Goal: Browse casually

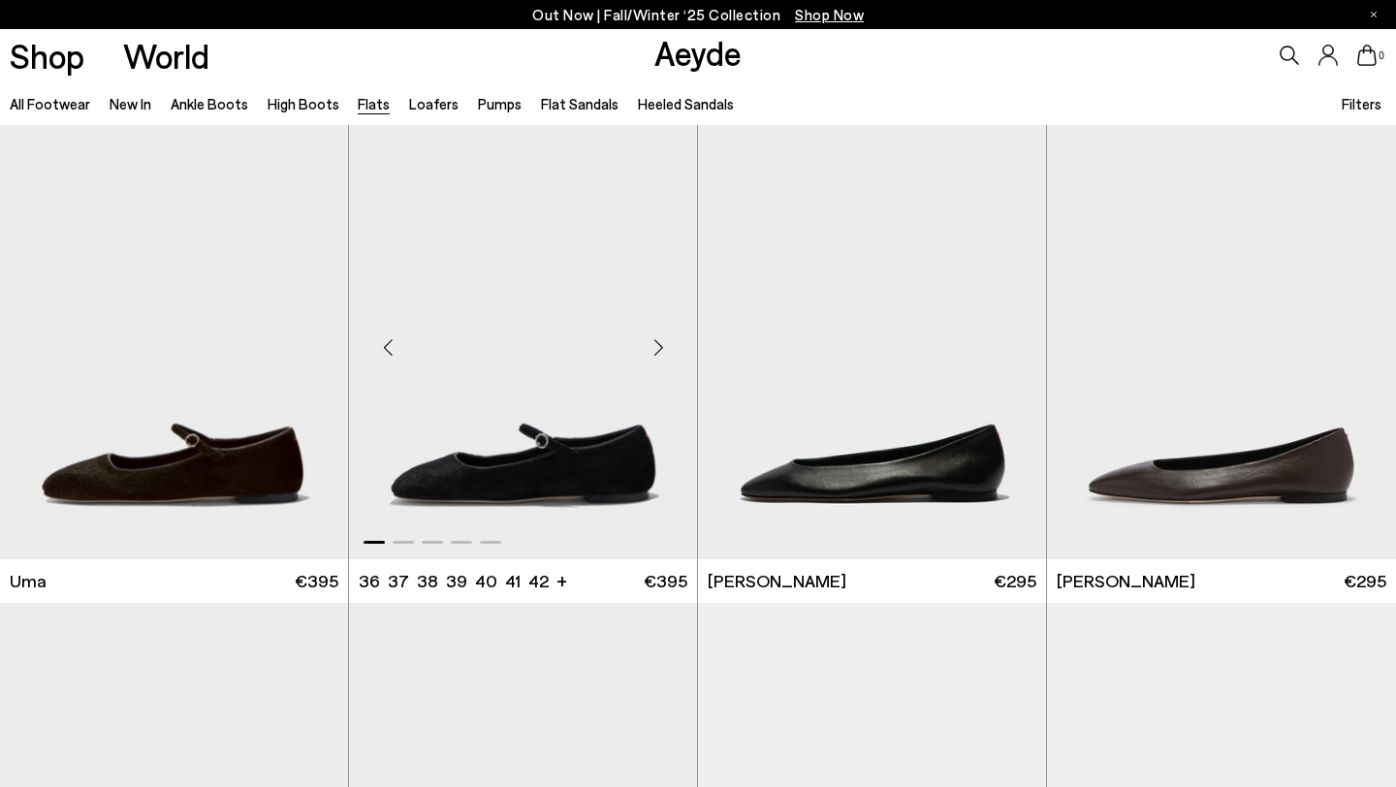
scroll to position [9, 0]
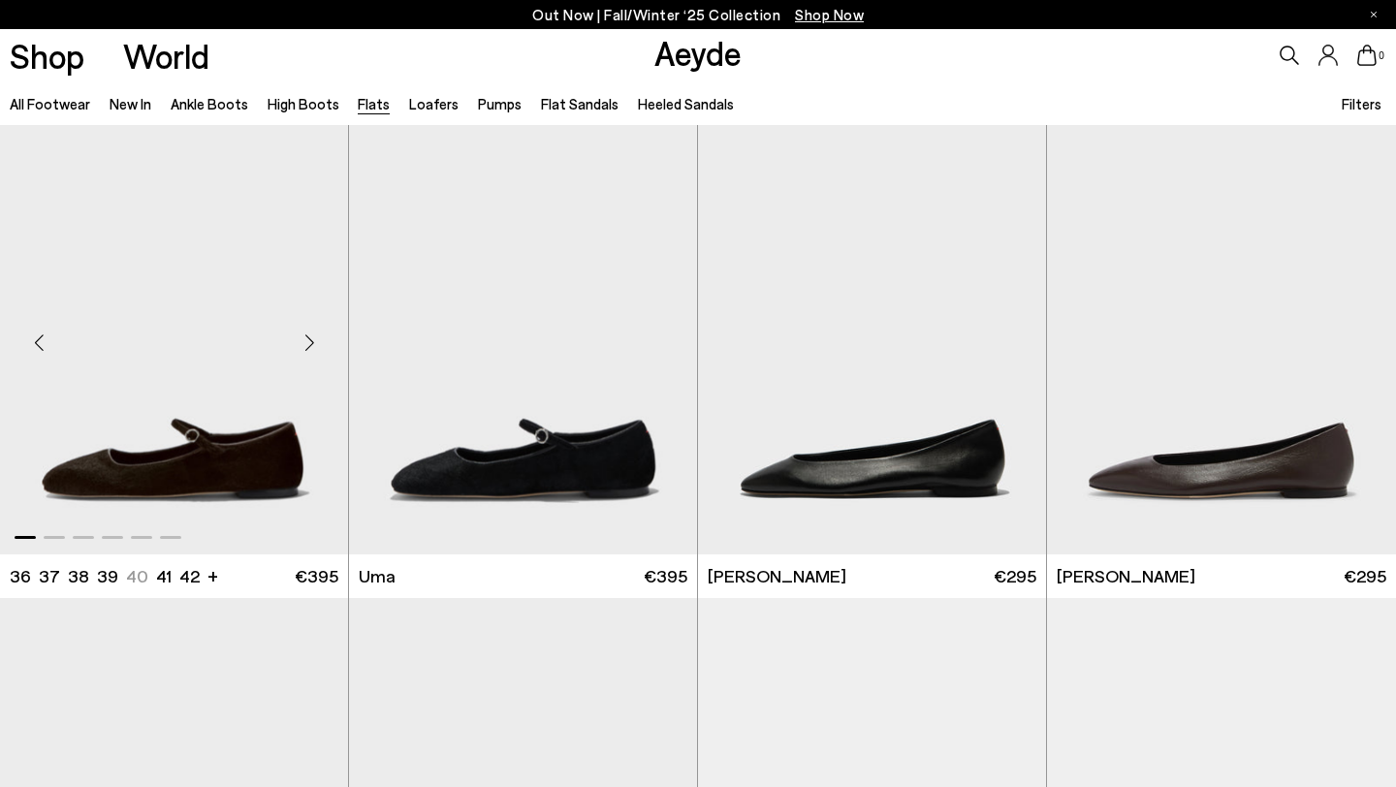
click at [312, 343] on div "Next slide" at bounding box center [309, 343] width 58 height 58
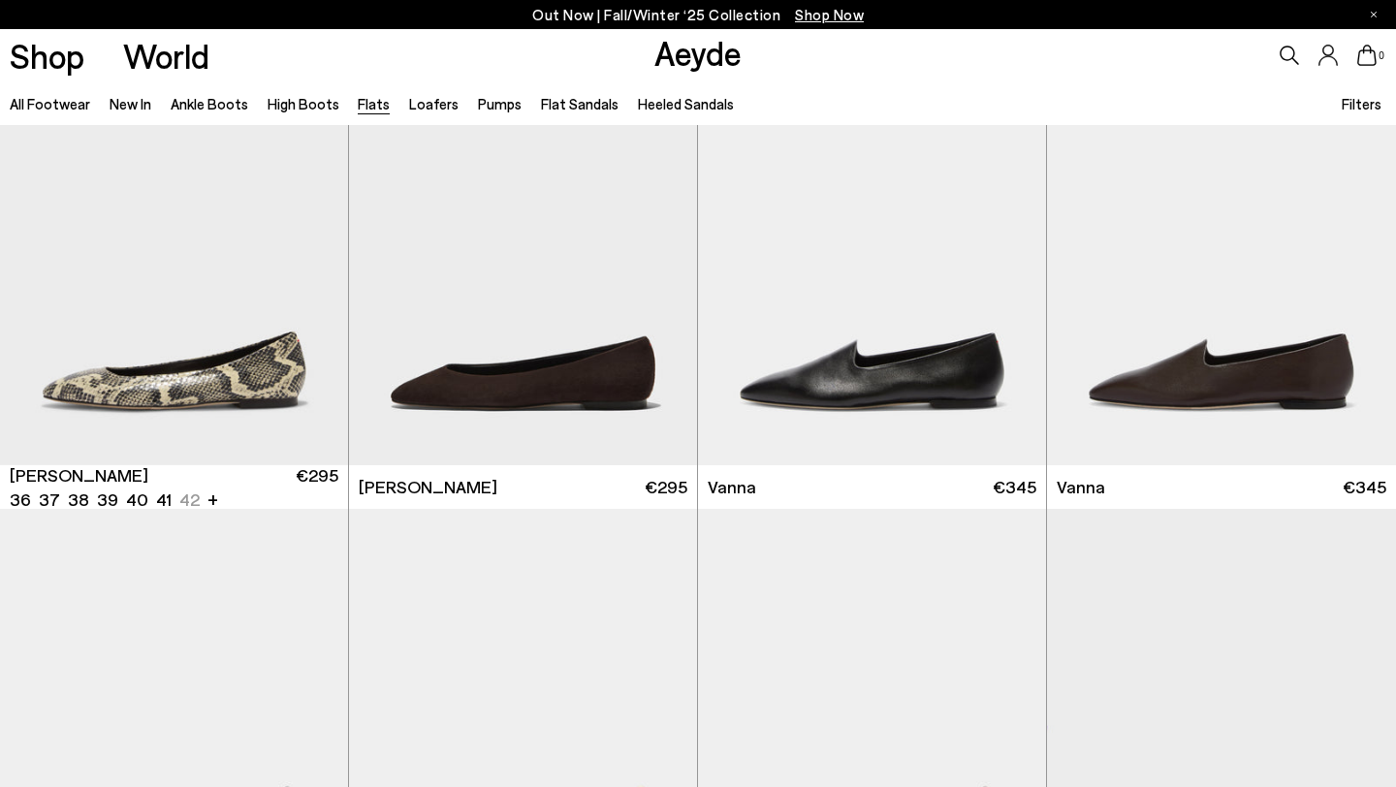
scroll to position [603, 0]
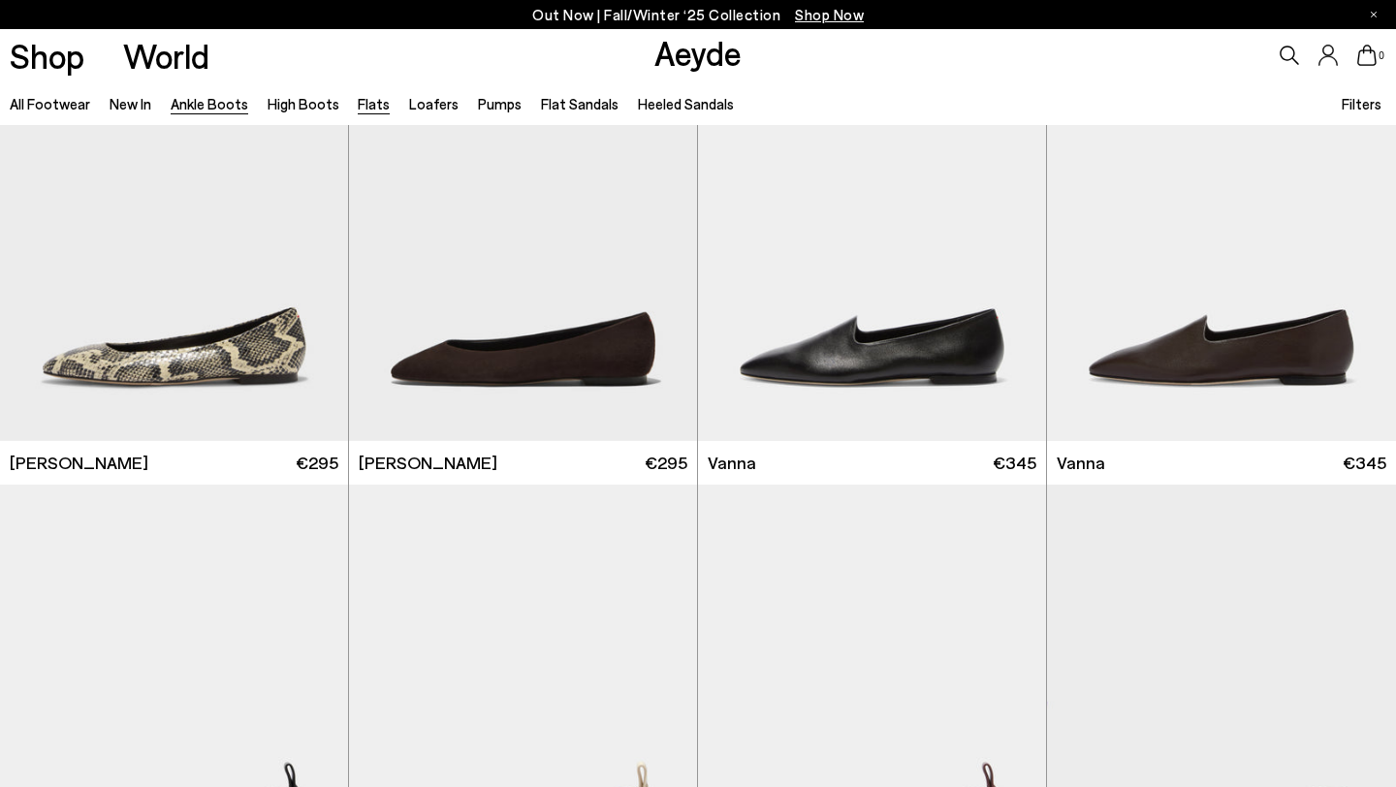
click at [219, 103] on link "Ankle Boots" at bounding box center [210, 103] width 78 height 17
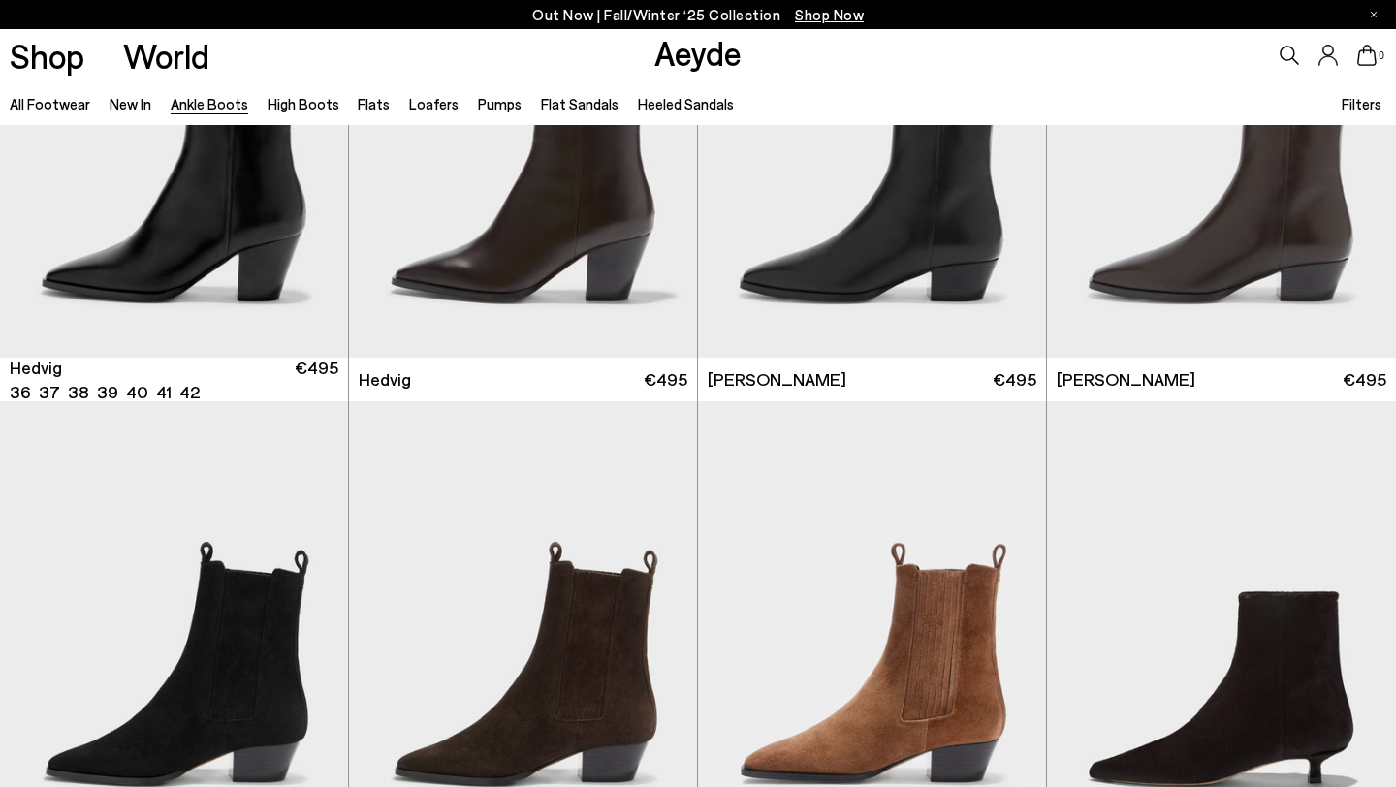
scroll to position [972, 0]
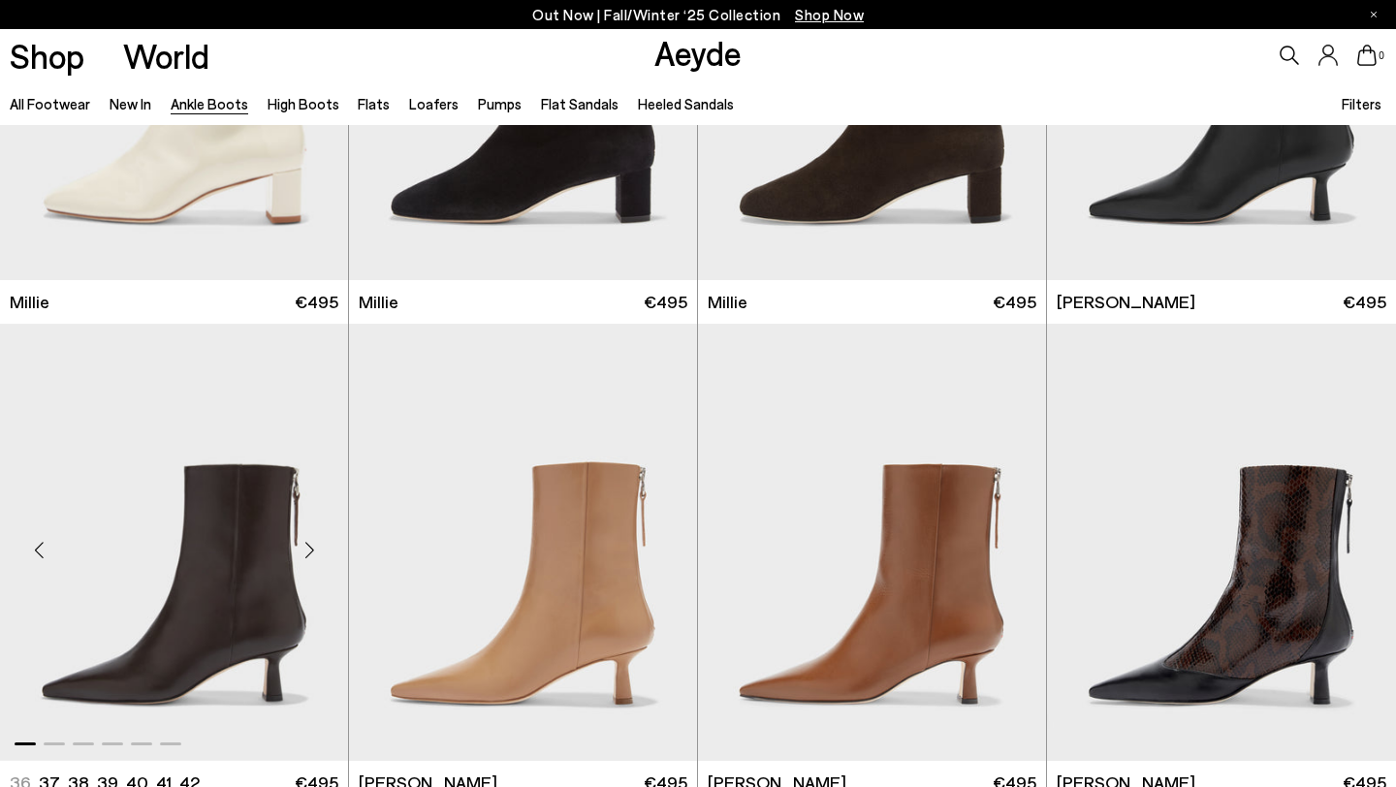
scroll to position [4245, 0]
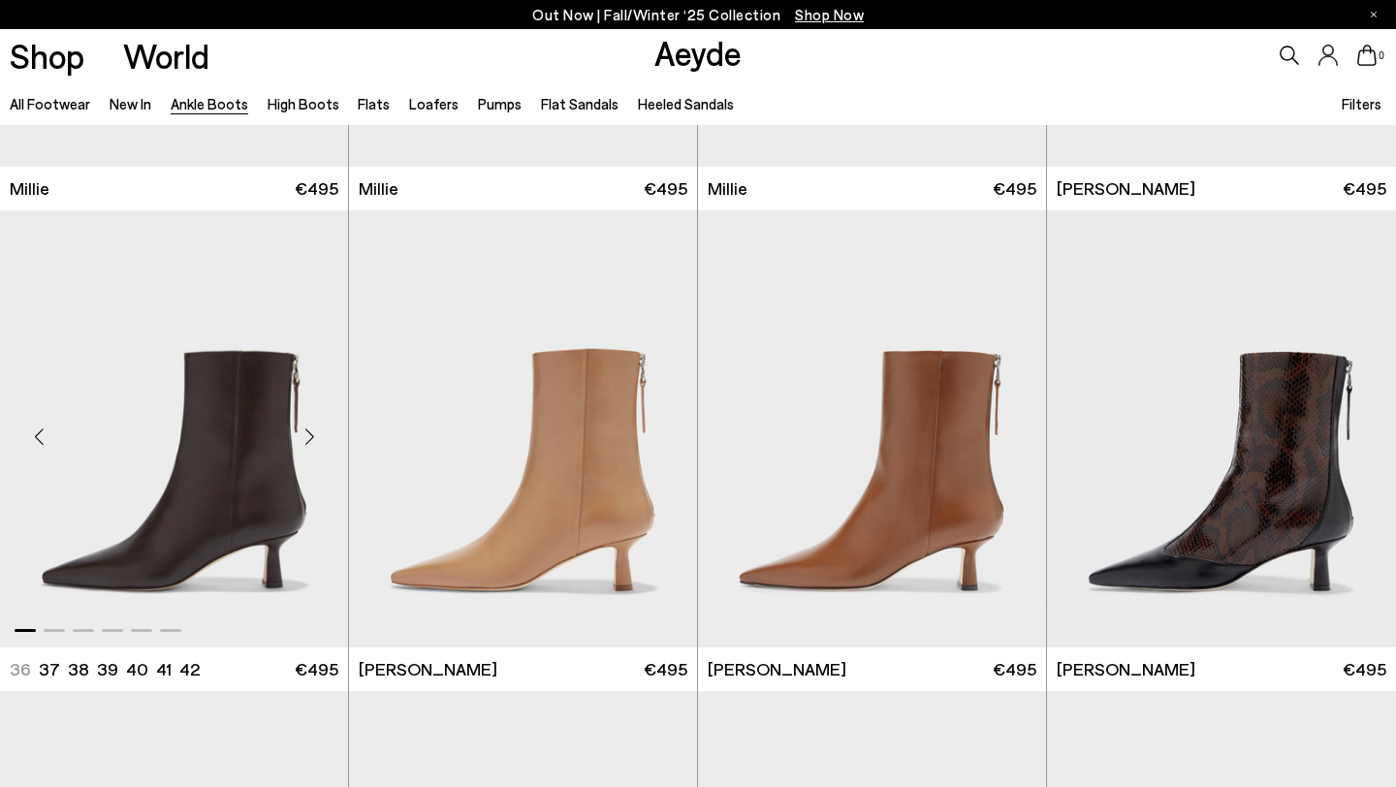
click at [313, 427] on div "Next slide" at bounding box center [309, 437] width 58 height 58
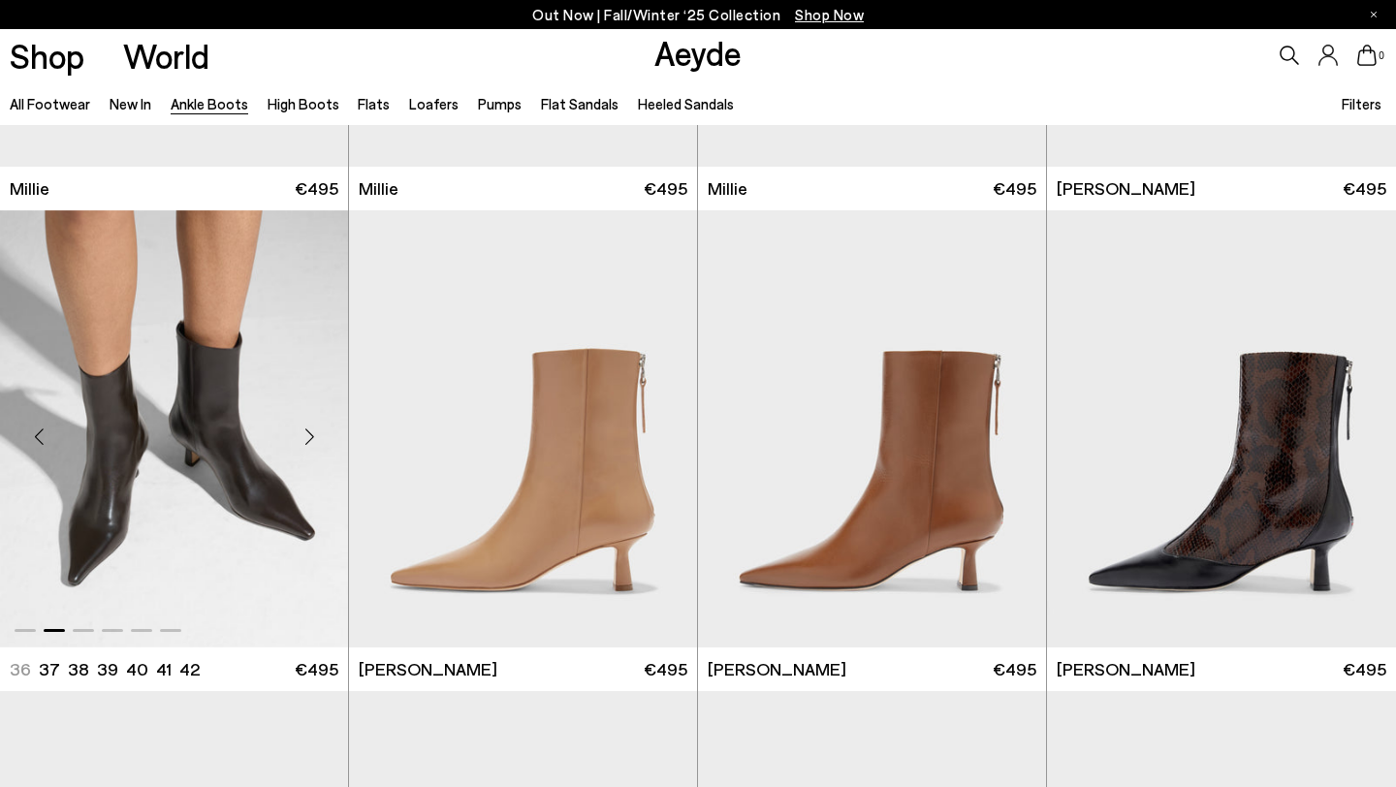
click at [312, 428] on div "Next slide" at bounding box center [309, 437] width 58 height 58
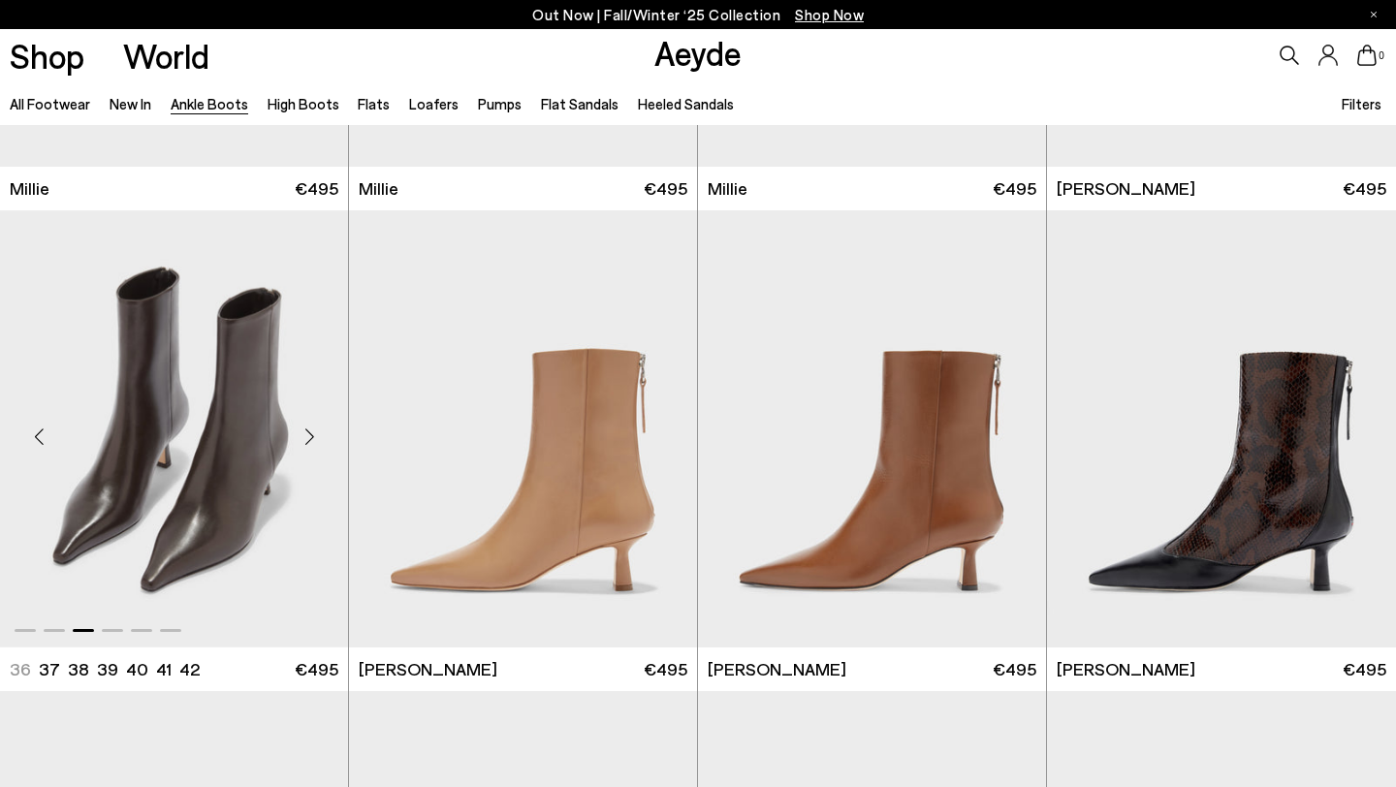
click at [312, 428] on div "Next slide" at bounding box center [309, 437] width 58 height 58
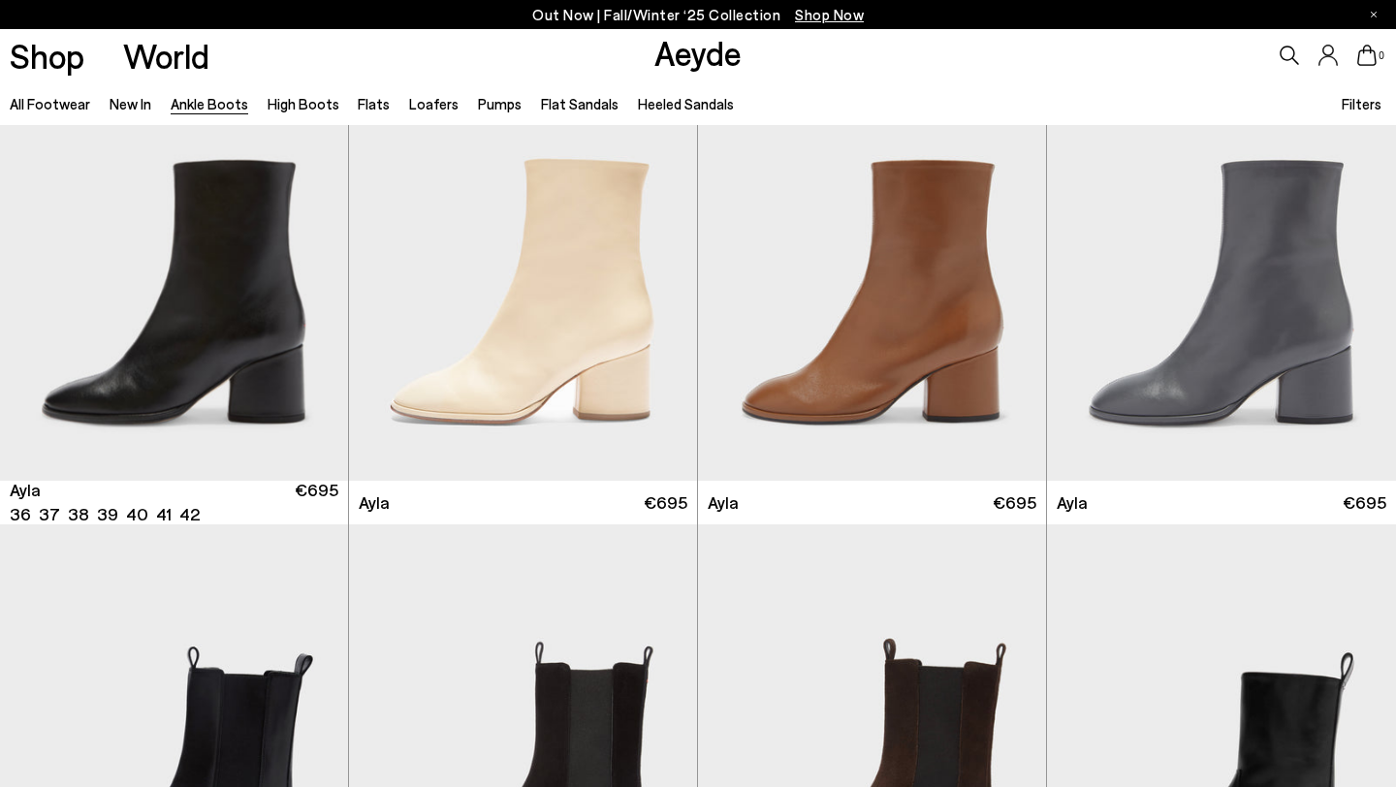
scroll to position [5309, 0]
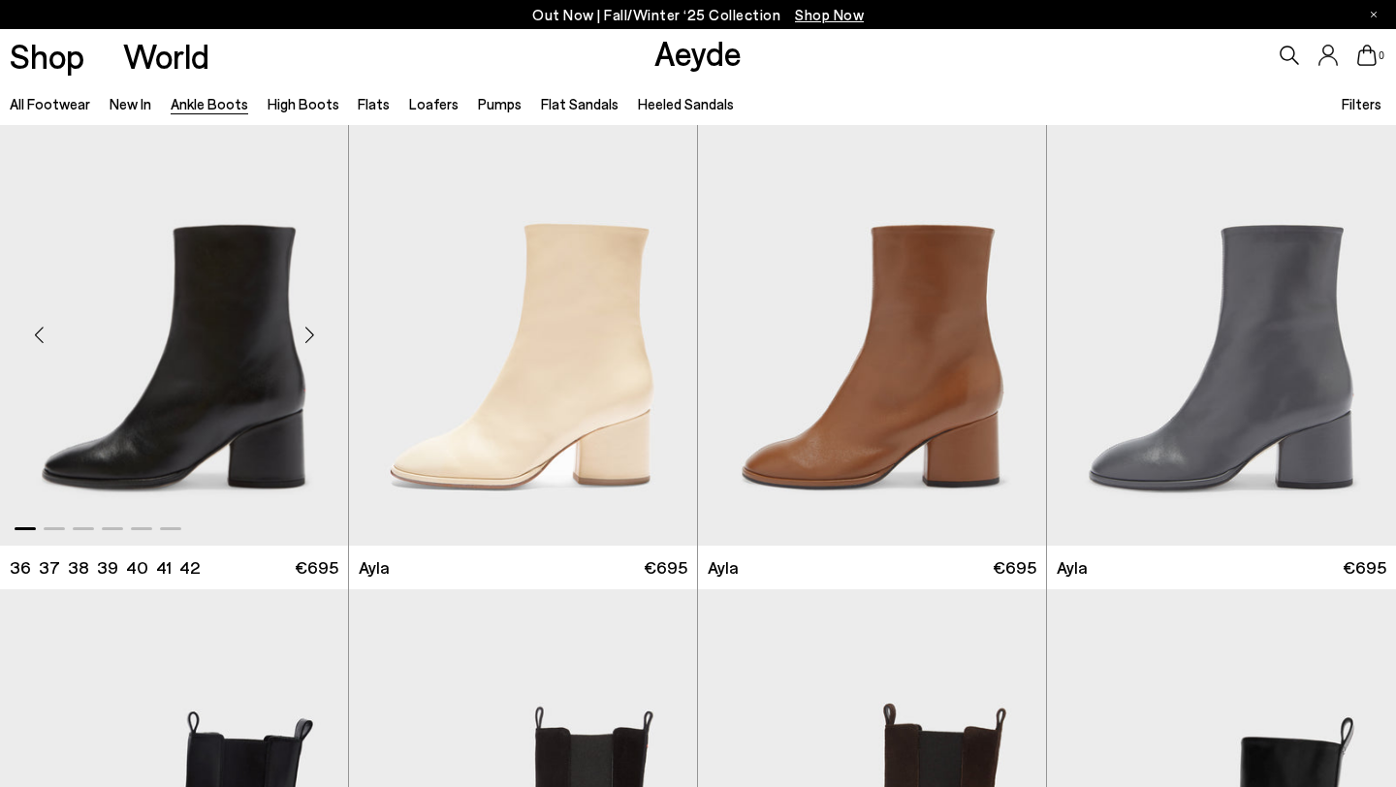
click at [305, 341] on div "Next slide" at bounding box center [309, 334] width 58 height 58
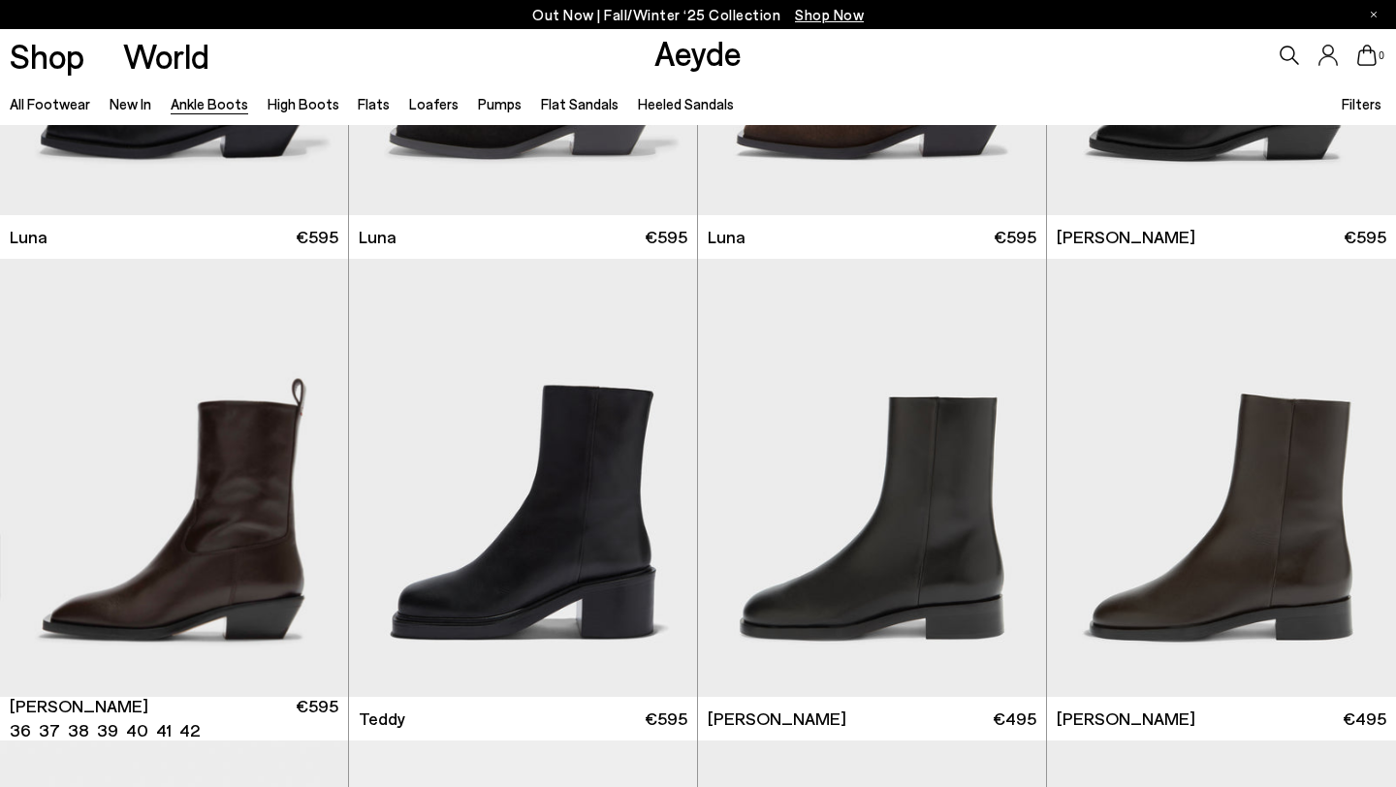
scroll to position [6131, 0]
